Goal: Find specific page/section: Find specific page/section

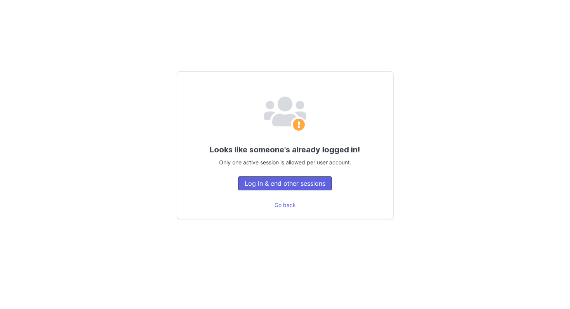
click at [283, 184] on button "Log in & end other sessions" at bounding box center [285, 183] width 94 height 14
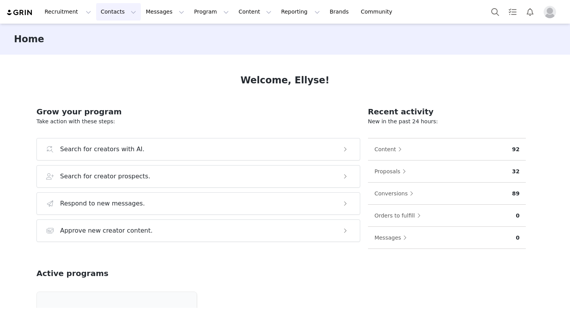
click at [116, 13] on button "Contacts Contacts" at bounding box center [118, 11] width 45 height 17
click at [119, 33] on div "Creators" at bounding box center [121, 34] width 52 height 8
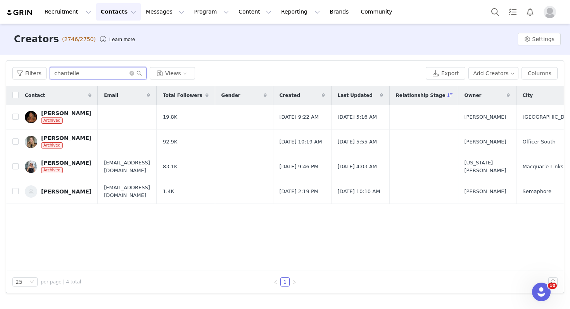
drag, startPoint x: 93, startPoint y: 72, endPoint x: 0, endPoint y: 69, distance: 93.5
click at [0, 69] on div "Filters Filter Logic And Or Archived Select Owner Select Contact Tag Select Rel…" at bounding box center [285, 177] width 570 height 244
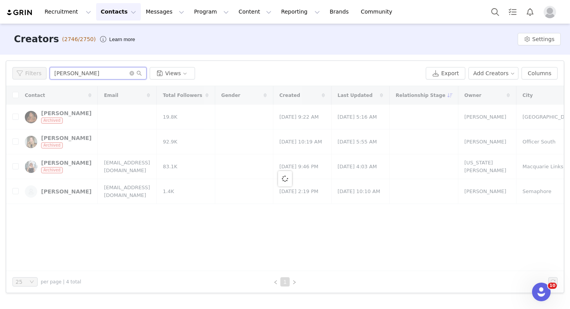
type input "[PERSON_NAME]"
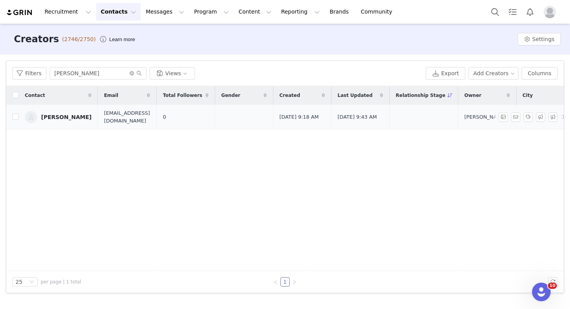
click at [43, 114] on div "[PERSON_NAME]" at bounding box center [66, 117] width 50 height 6
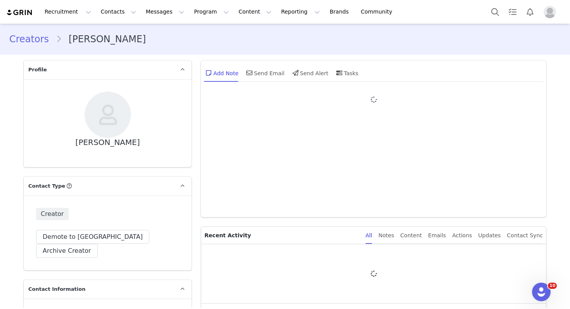
type input "+1 ([GEOGRAPHIC_DATA])"
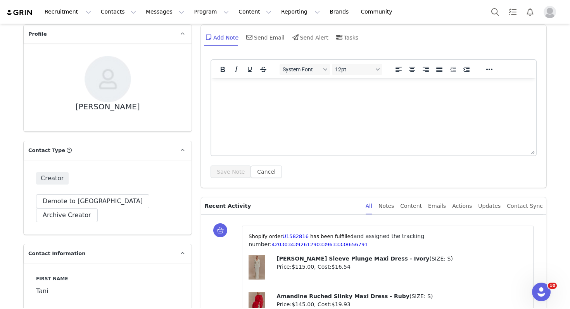
scroll to position [36, 0]
click at [319, 244] on link "420303439261290339633338656791" at bounding box center [320, 244] width 96 height 6
